Goal: Navigation & Orientation: Find specific page/section

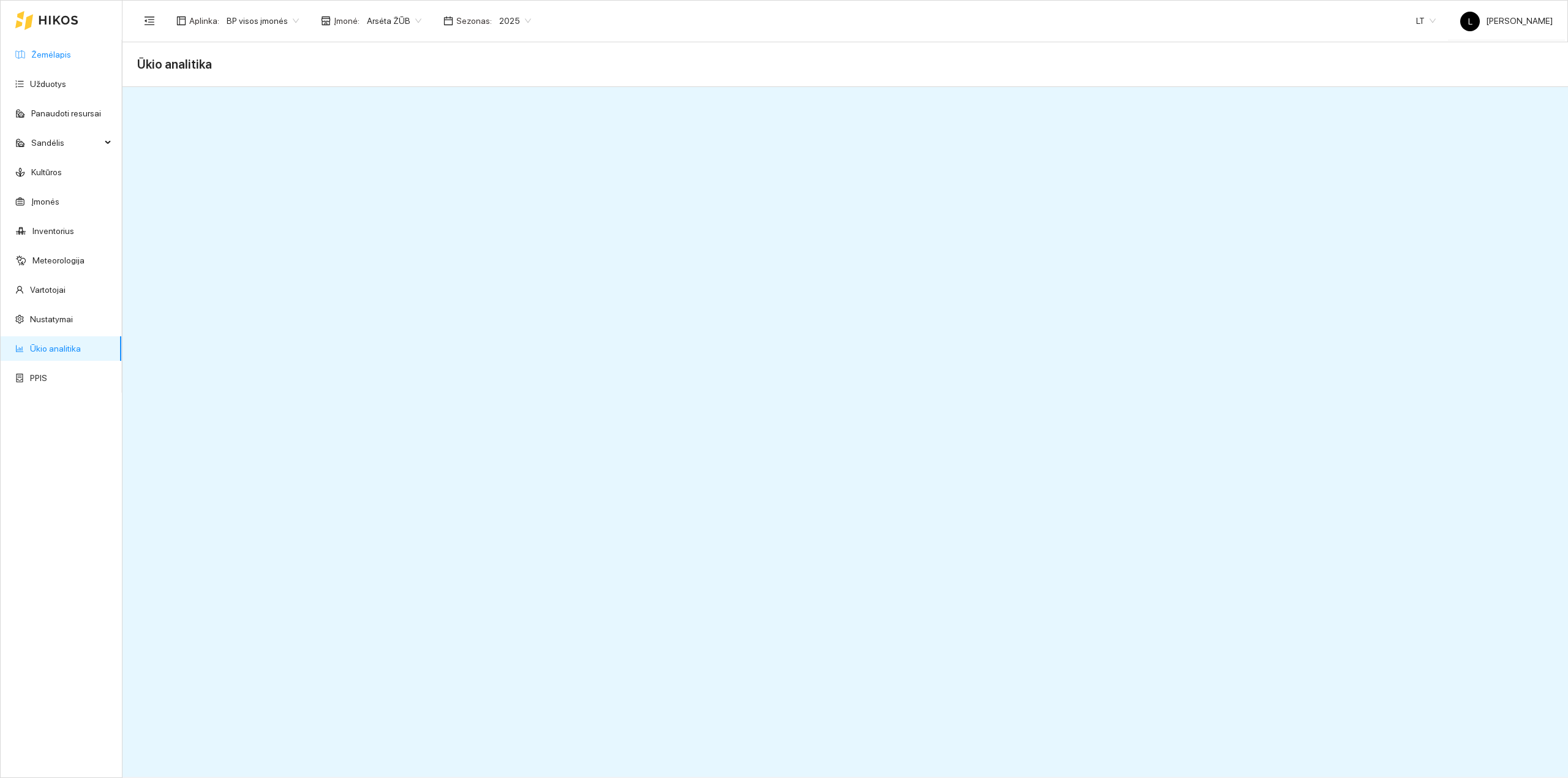
click at [66, 52] on link "Žemėlapis" at bounding box center [51, 55] width 40 height 10
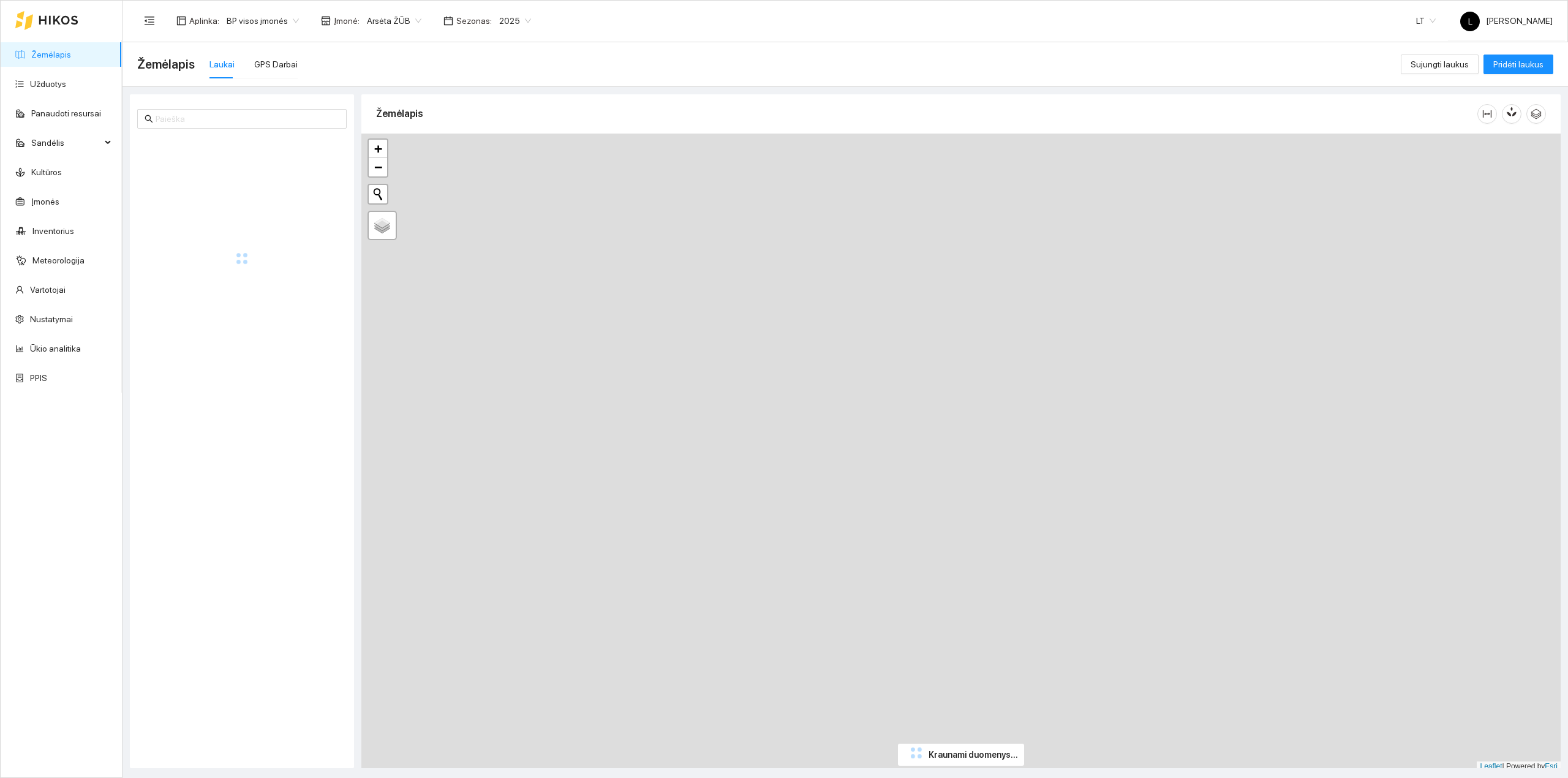
click at [47, 20] on icon at bounding box center [59, 21] width 40 height 10
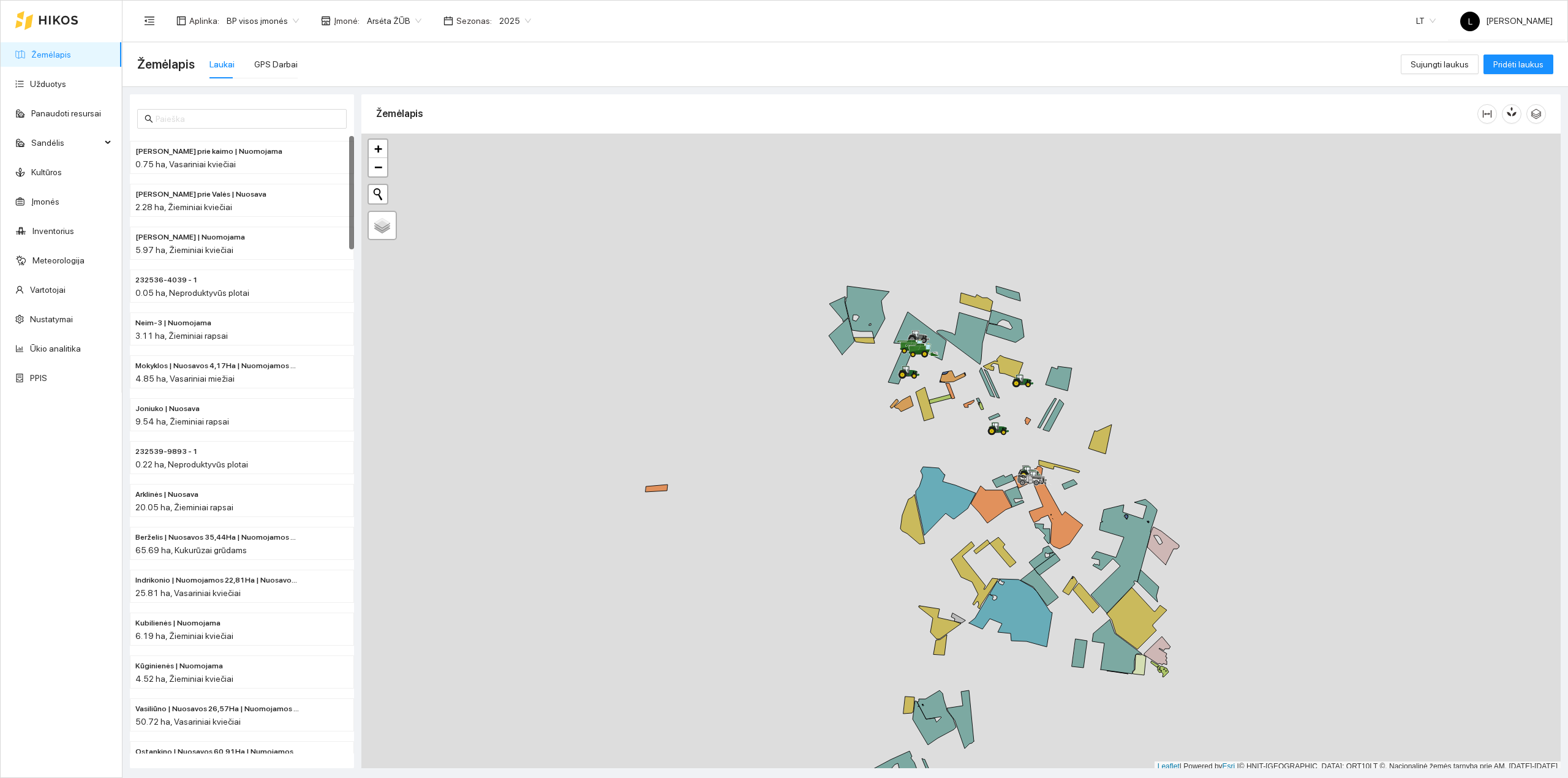
click at [295, 62] on div "Žemėlapis Laukai GPS Darbai" at bounding box center [769, 64] width 1264 height 39
click at [285, 65] on div "GPS Darbai" at bounding box center [276, 64] width 44 height 14
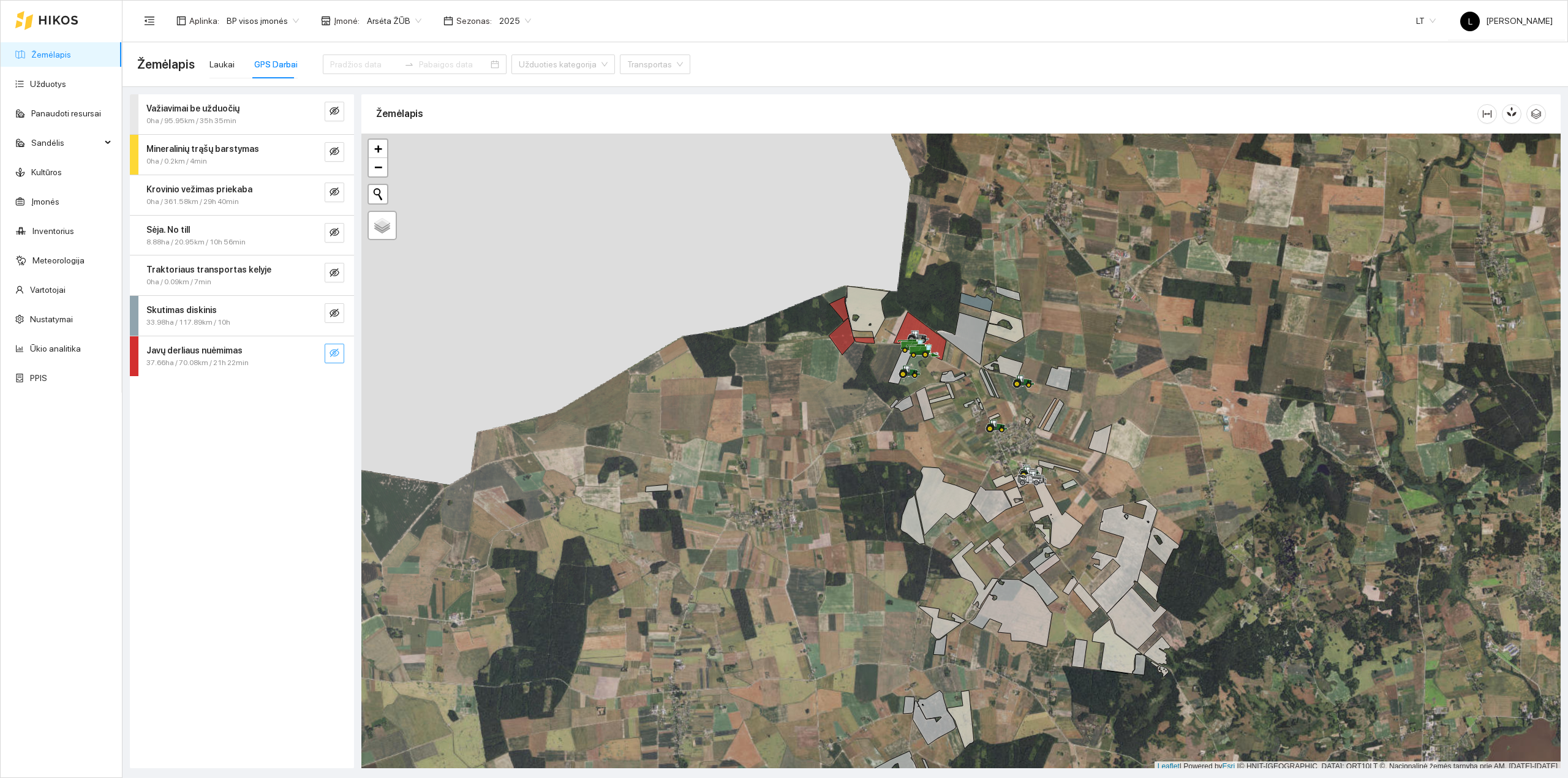
click at [334, 351] on icon "eye-invisible" at bounding box center [334, 353] width 10 height 9
click at [301, 358] on button "button" at bounding box center [309, 353] width 19 height 19
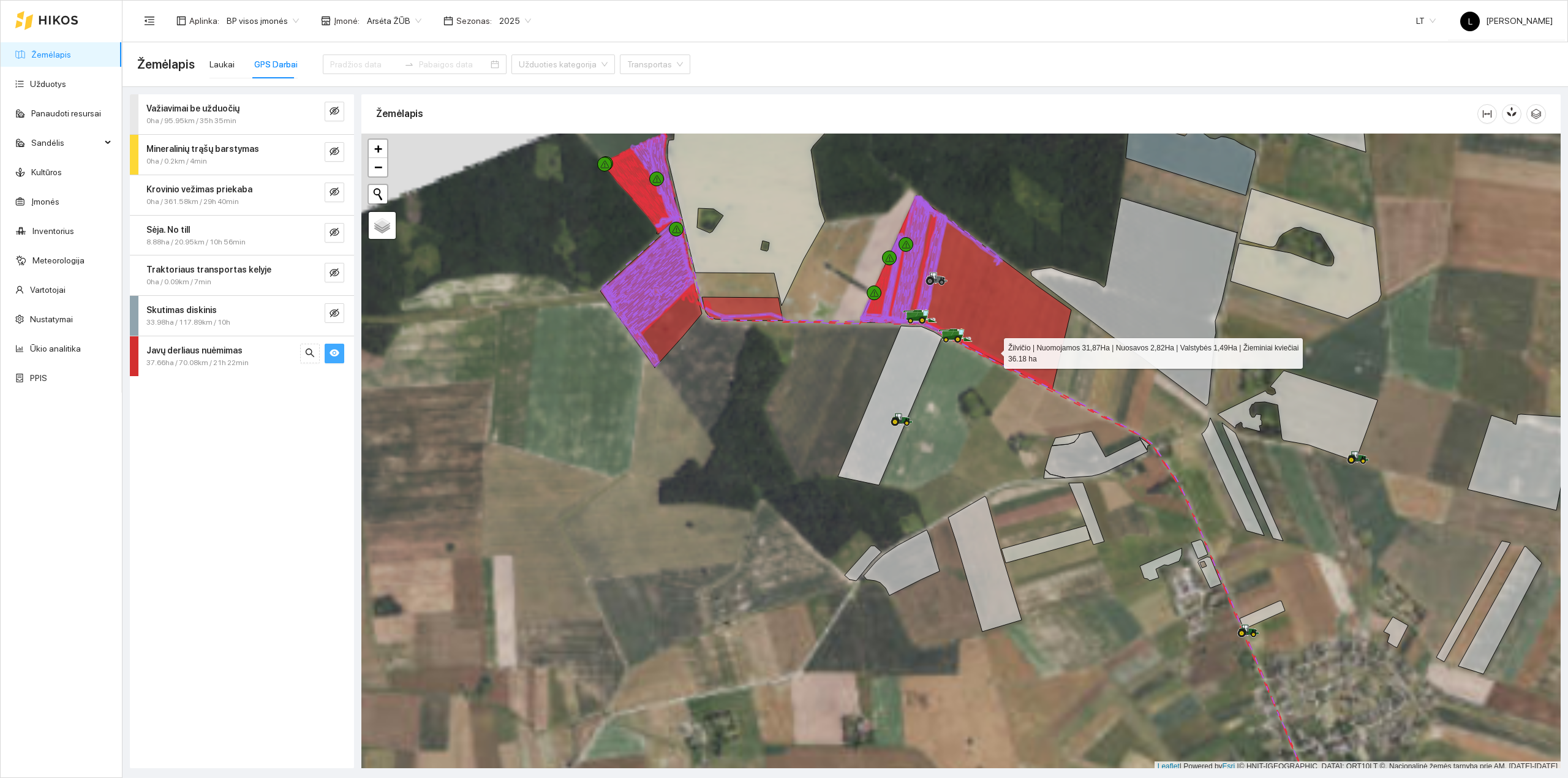
scroll to position [3, 0]
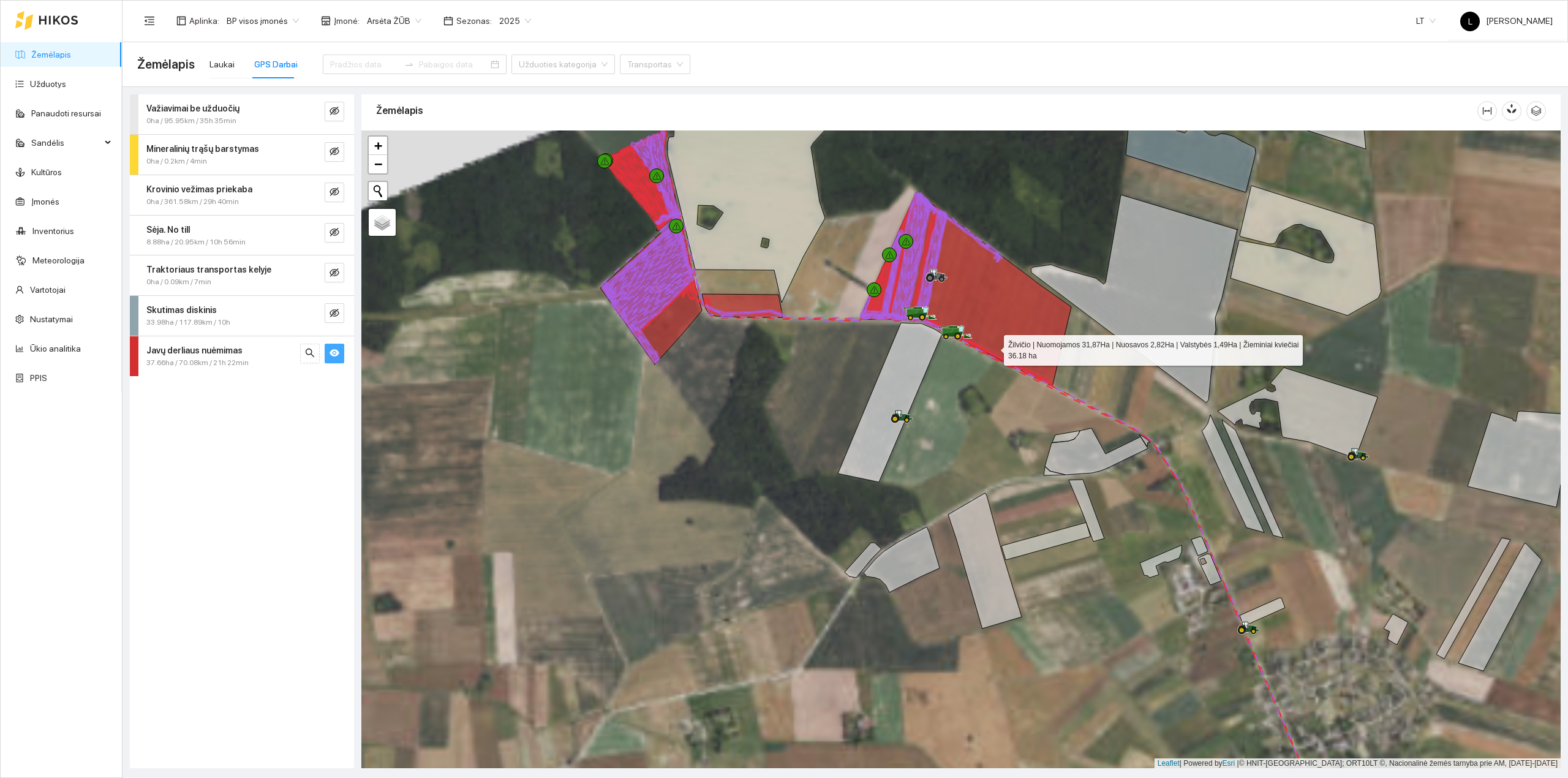
drag, startPoint x: 983, startPoint y: 408, endPoint x: 973, endPoint y: 440, distance: 33.5
click at [974, 437] on div at bounding box center [961, 449] width 1199 height 638
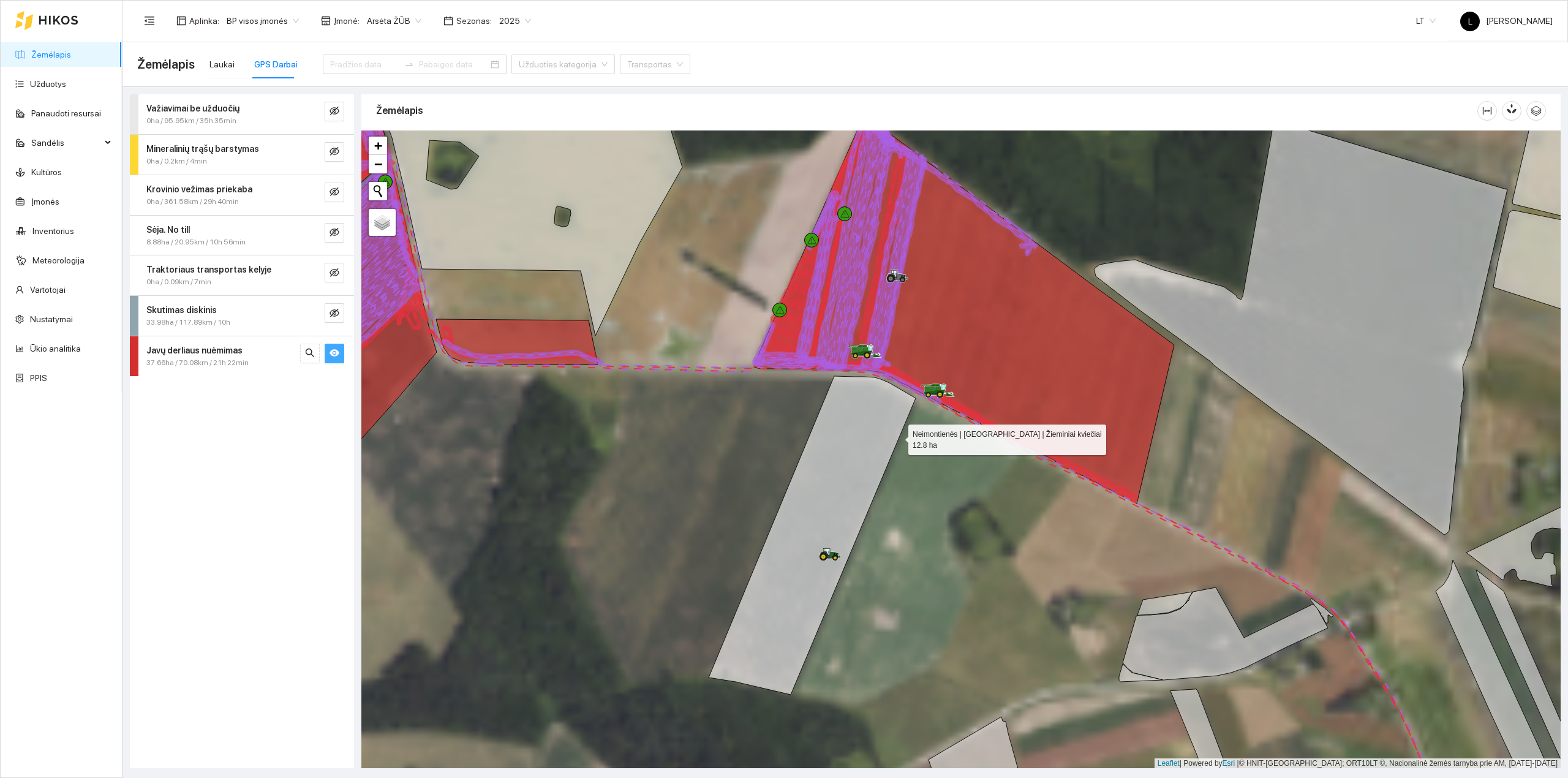
drag, startPoint x: 883, startPoint y: 436, endPoint x: 952, endPoint y: 460, distance: 73.1
click at [916, 460] on icon at bounding box center [812, 535] width 207 height 319
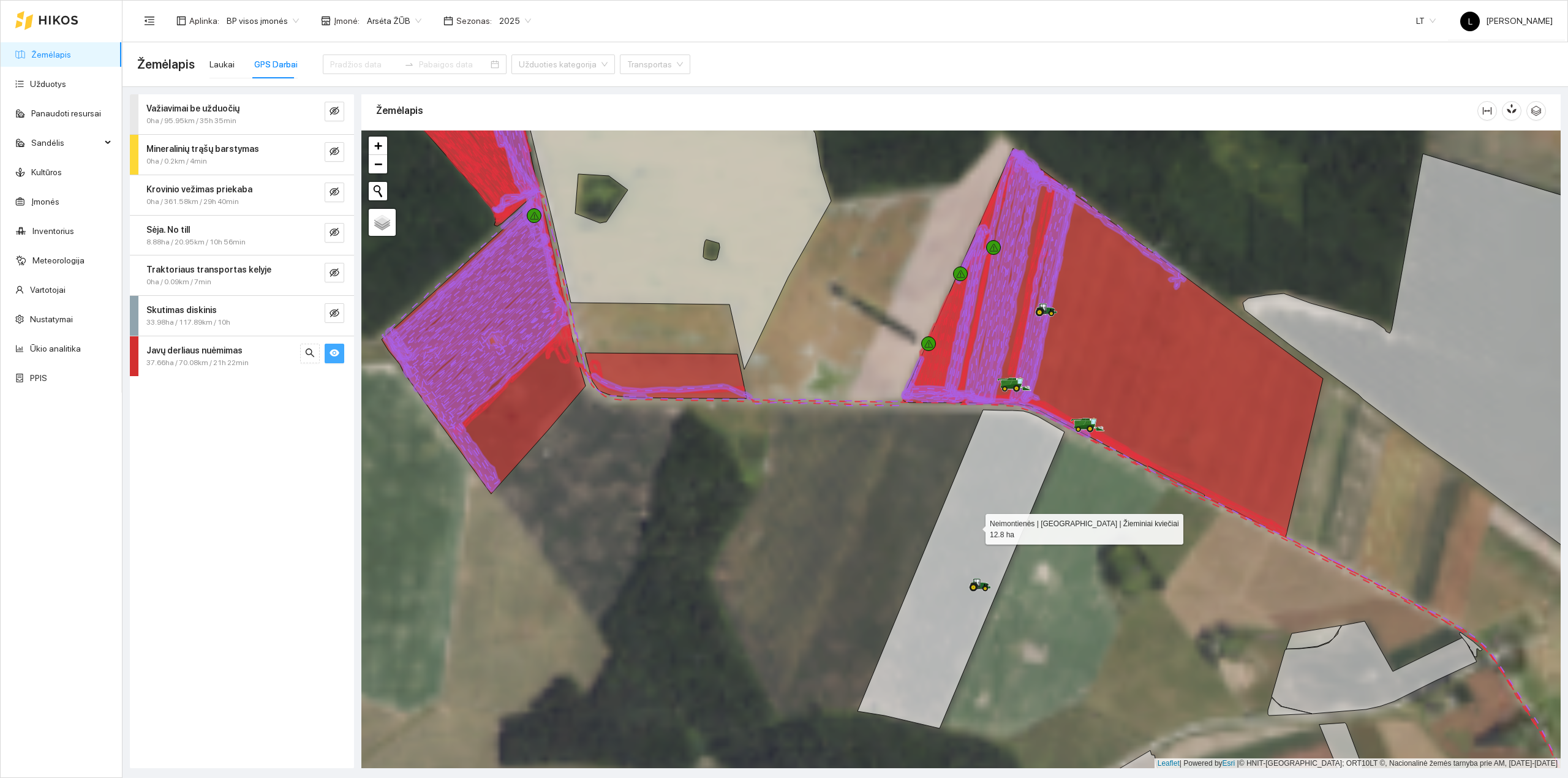
drag, startPoint x: 889, startPoint y: 518, endPoint x: 970, endPoint y: 527, distance: 81.5
click at [970, 527] on icon at bounding box center [961, 569] width 207 height 319
click at [332, 316] on icon "eye-invisible" at bounding box center [334, 313] width 10 height 10
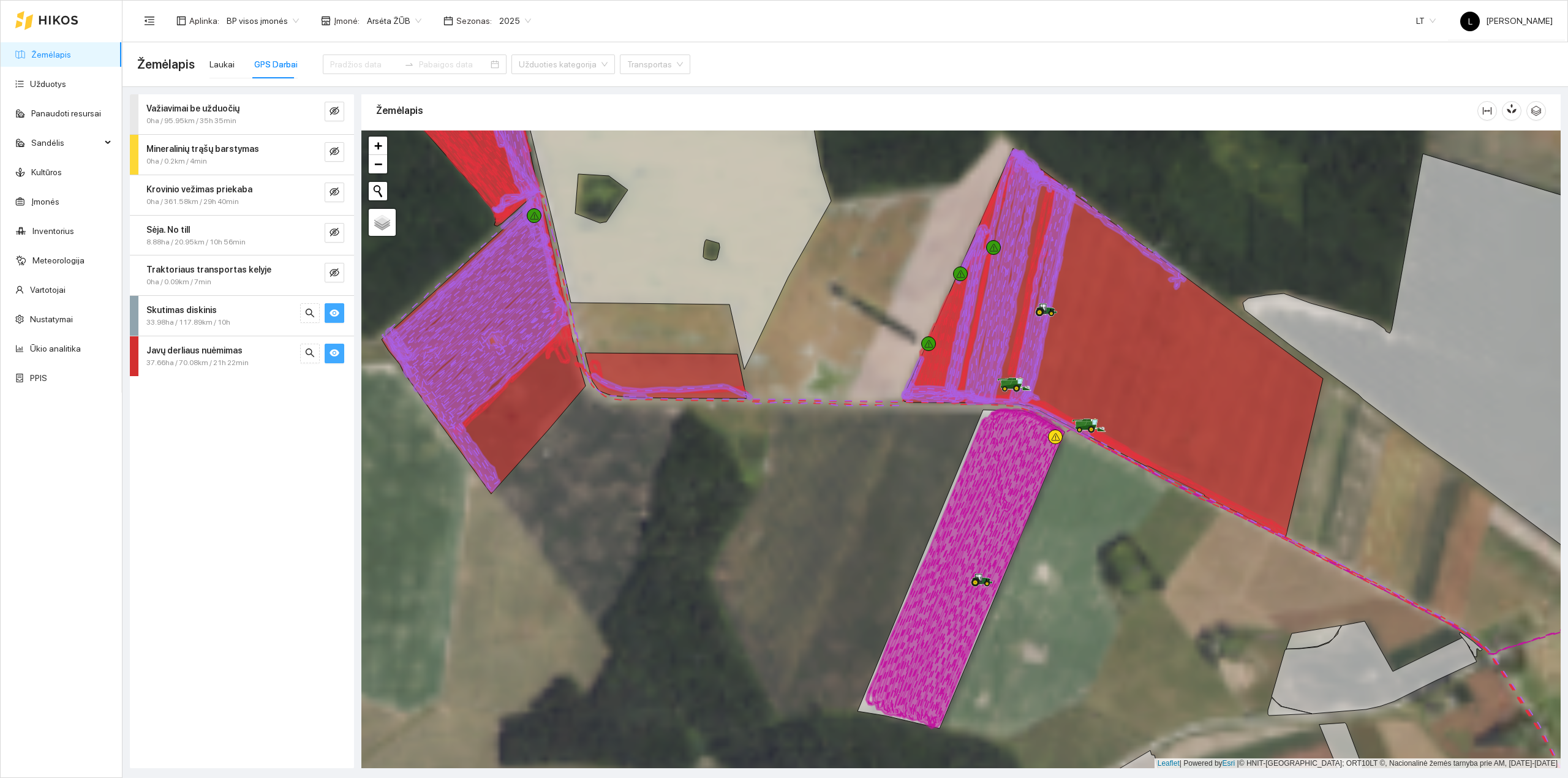
click at [333, 348] on button "button" at bounding box center [334, 353] width 19 height 19
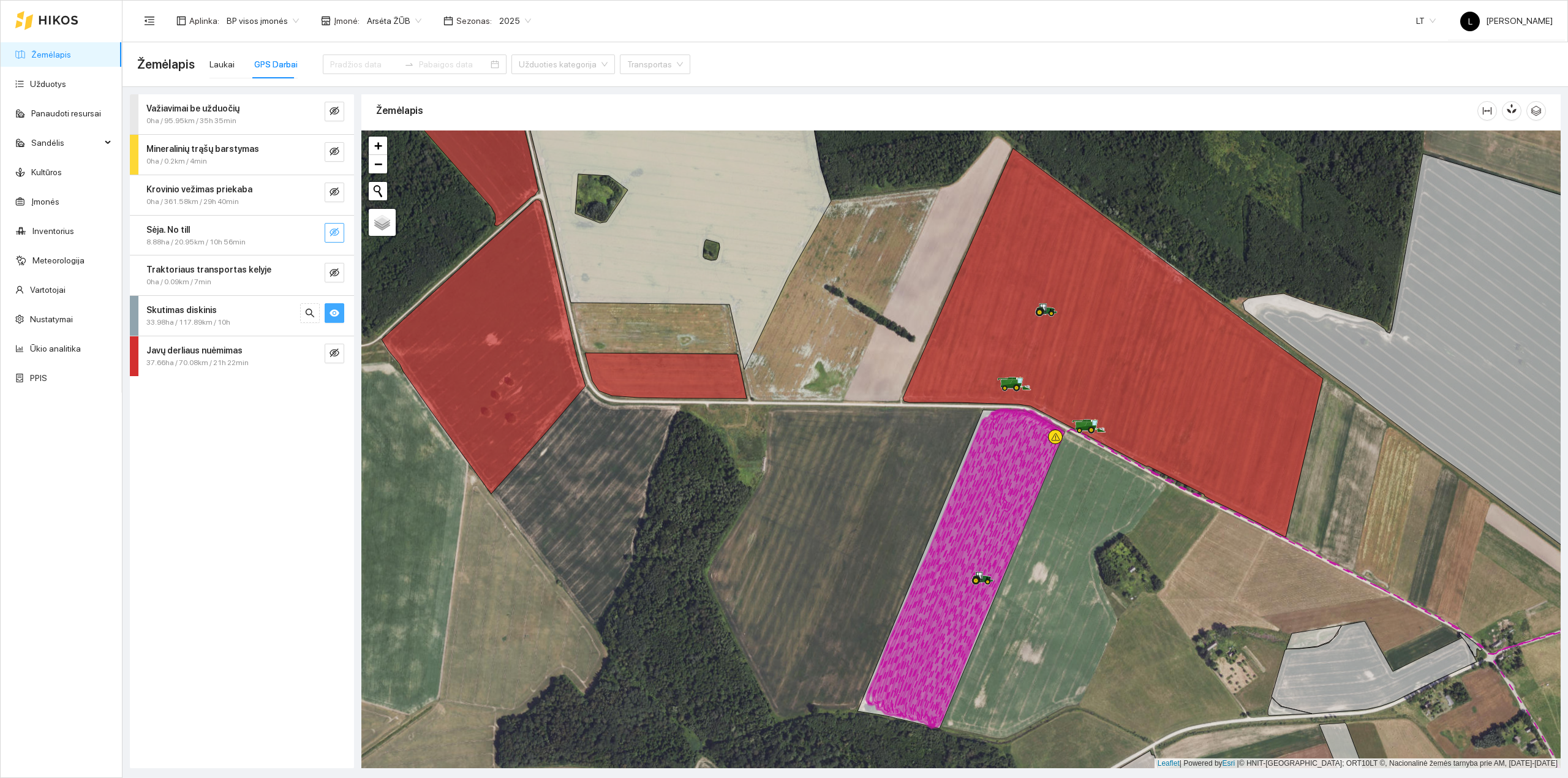
click at [336, 235] on icon "eye-invisible" at bounding box center [334, 232] width 10 height 10
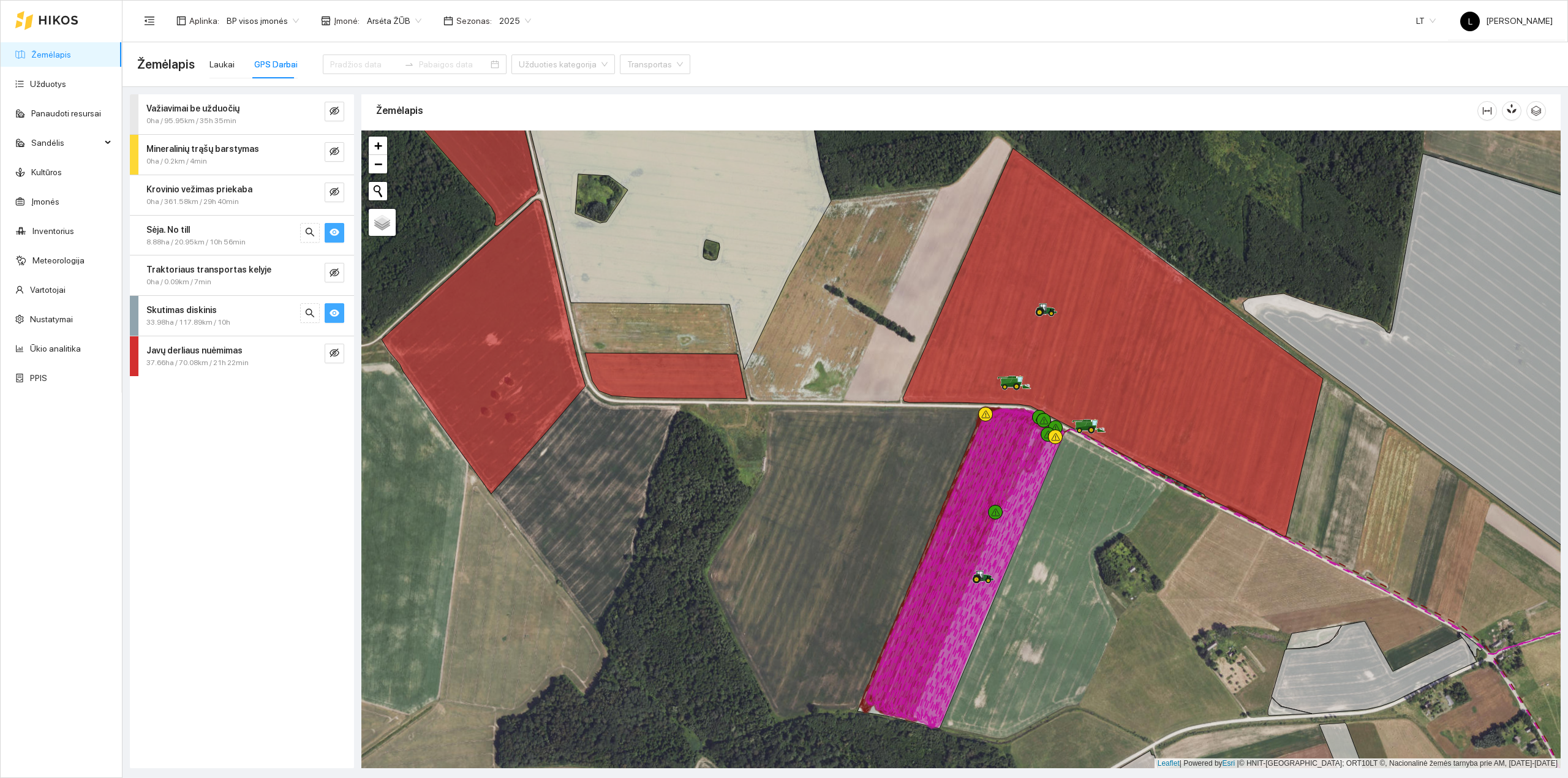
click at [336, 235] on icon "eye" at bounding box center [334, 232] width 10 height 7
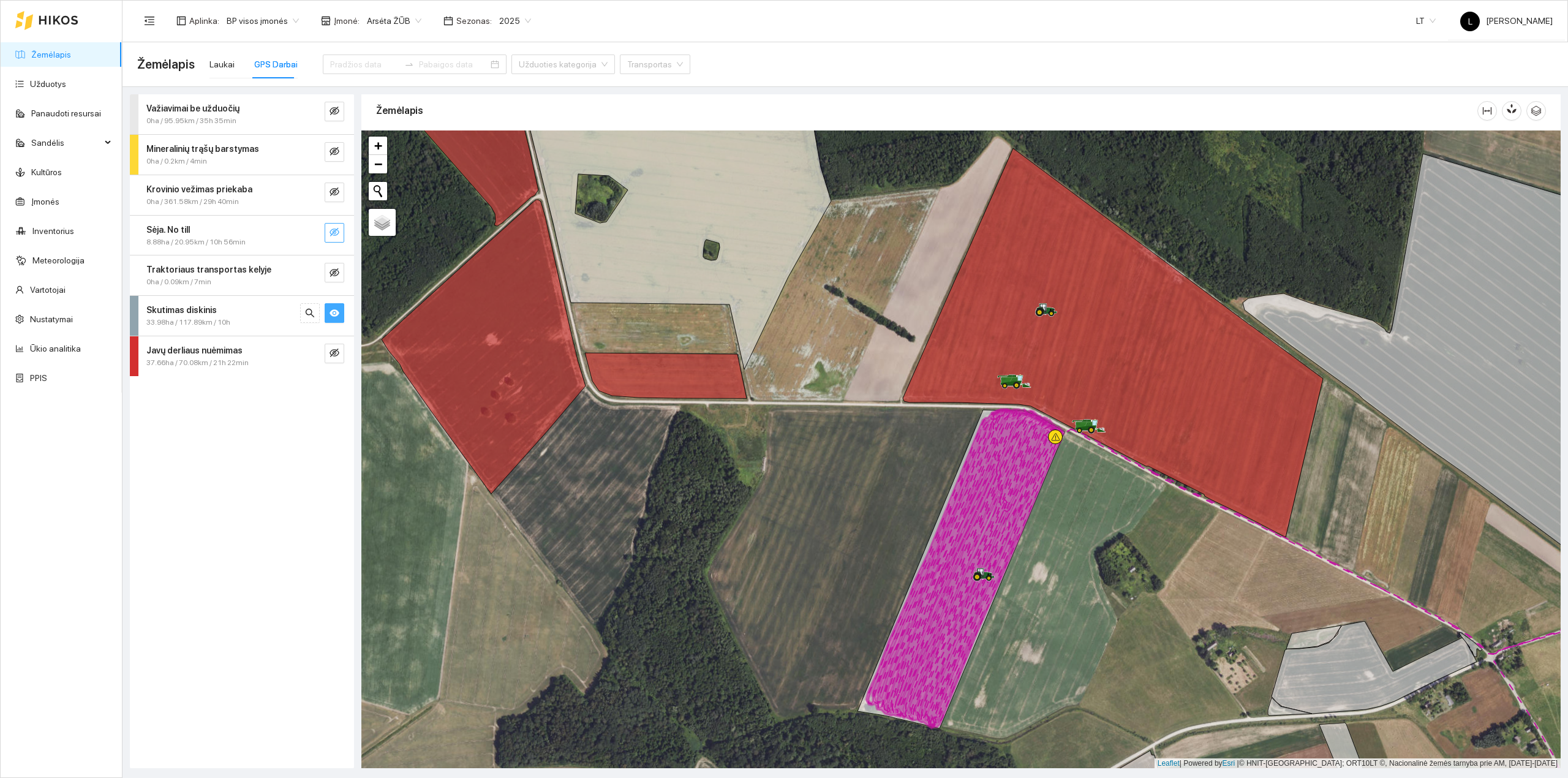
click at [341, 316] on button "button" at bounding box center [334, 313] width 19 height 19
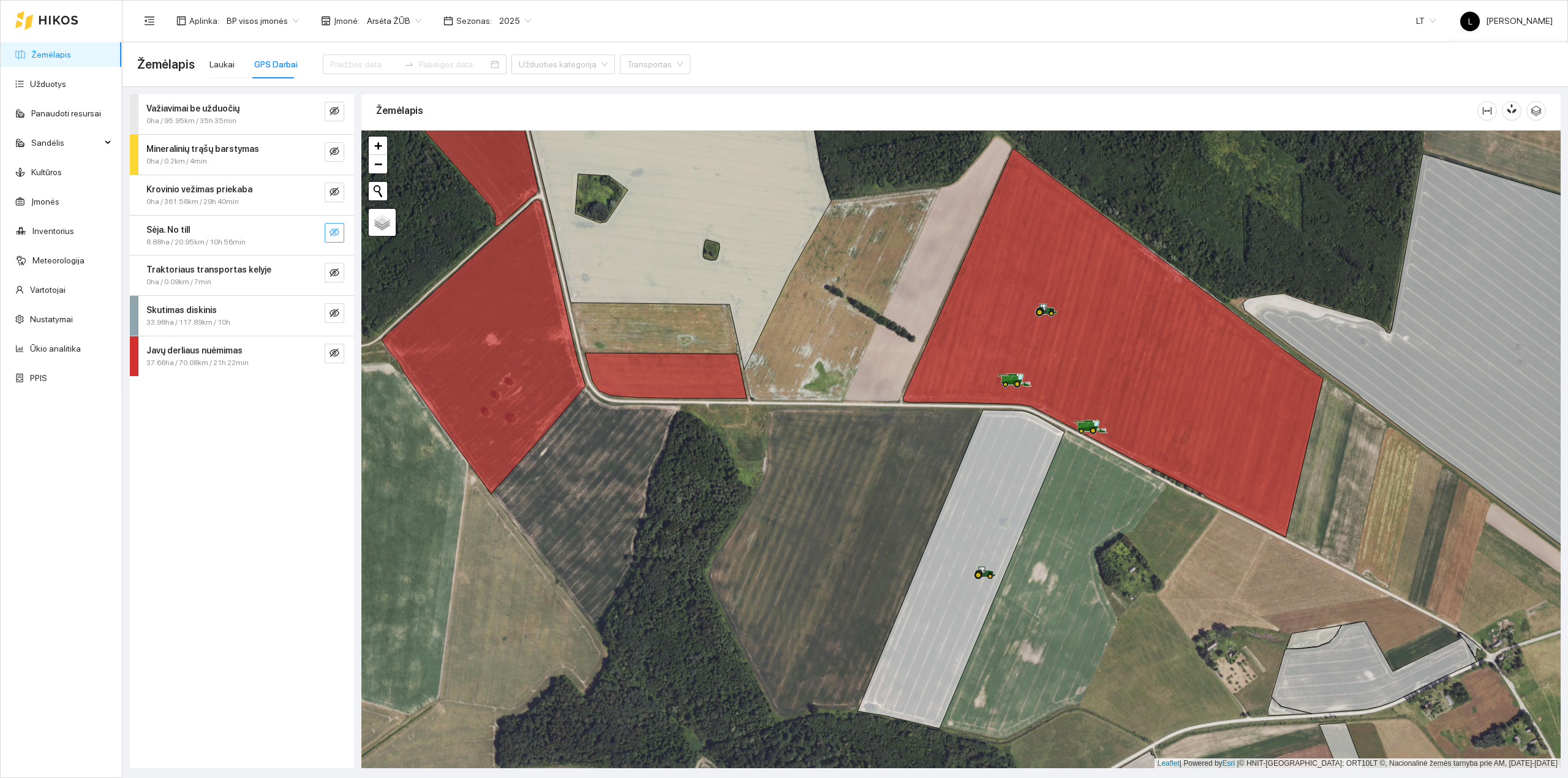
click at [52, 52] on link "Žemėlapis" at bounding box center [51, 55] width 40 height 10
